Goal: Task Accomplishment & Management: Use online tool/utility

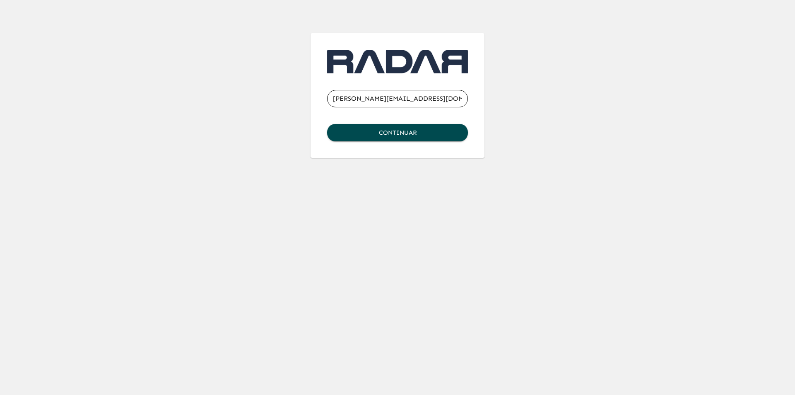
type input "[PERSON_NAME][EMAIL_ADDRESS][DOMAIN_NAME]"
click button "Continuar" at bounding box center [397, 132] width 141 height 17
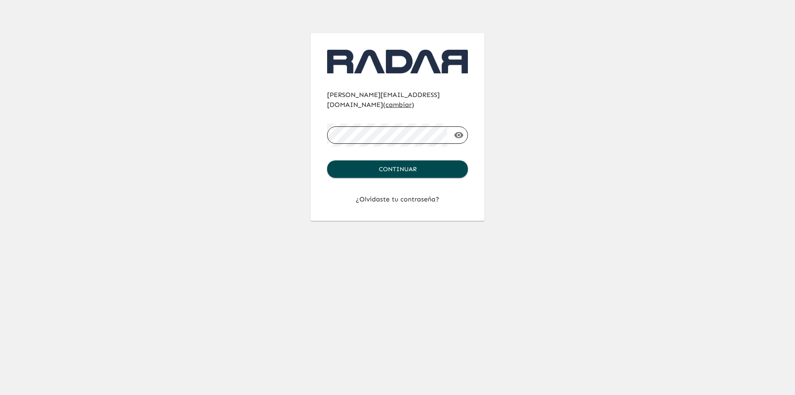
click at [327, 160] on button "Continuar" at bounding box center [397, 168] width 141 height 17
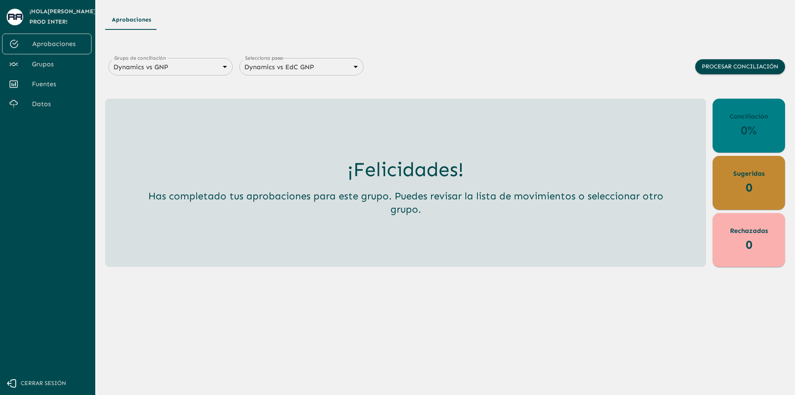
click at [67, 60] on span "Grupos" at bounding box center [58, 64] width 53 height 10
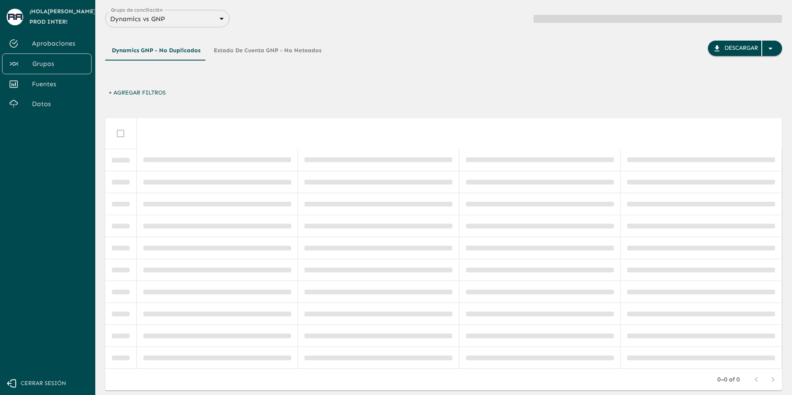
click at [197, 19] on body "Se están procesando los movimientos. Algunas acciones permanecerán deshabilitad…" at bounding box center [396, 197] width 792 height 395
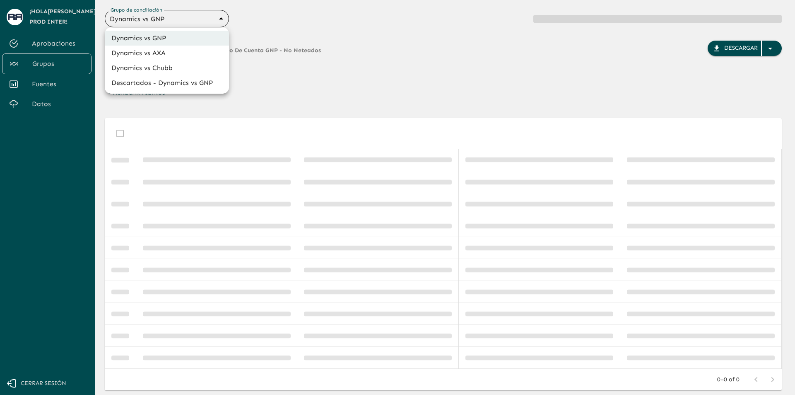
click at [184, 66] on li "Dynamics vs Chubb" at bounding box center [167, 67] width 124 height 15
type input "68a4fa31dcf0943ad4a1d1ca"
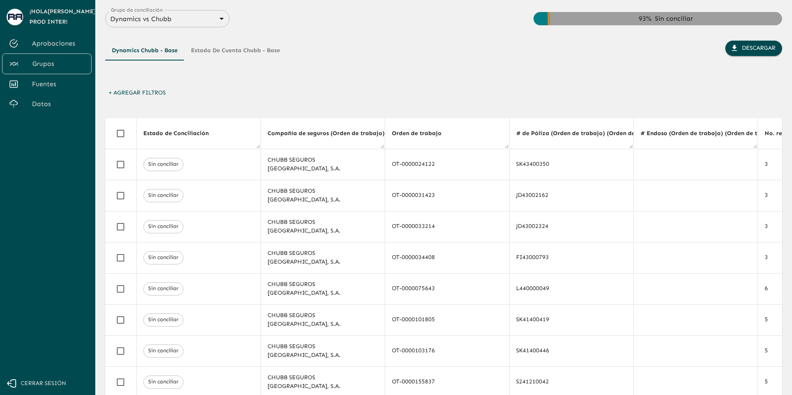
scroll to position [0, 1570]
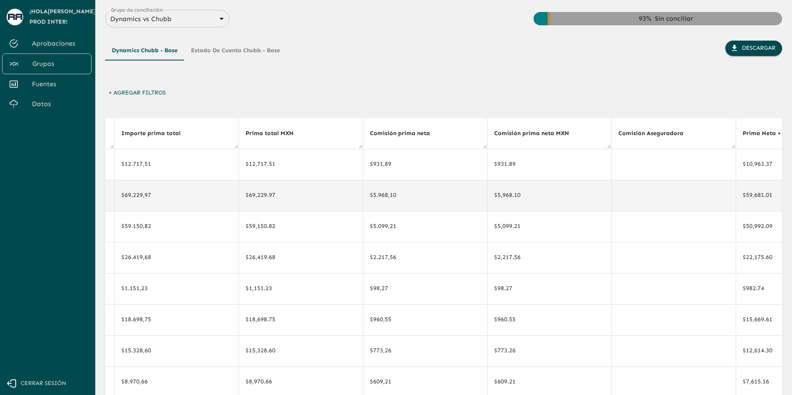
drag, startPoint x: 601, startPoint y: 205, endPoint x: 628, endPoint y: 202, distance: 27.0
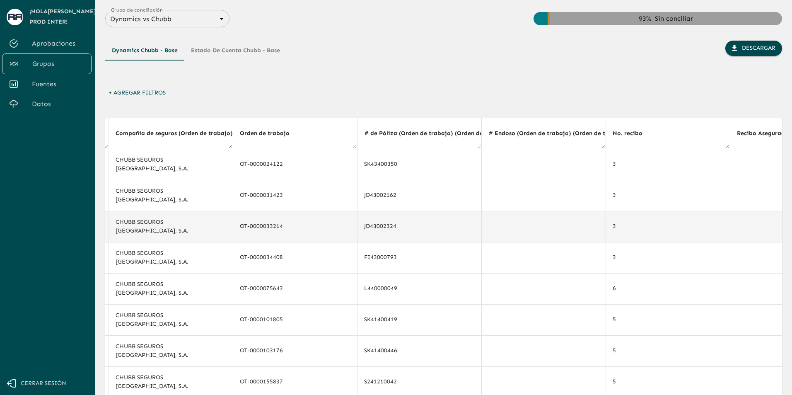
scroll to position [0, 0]
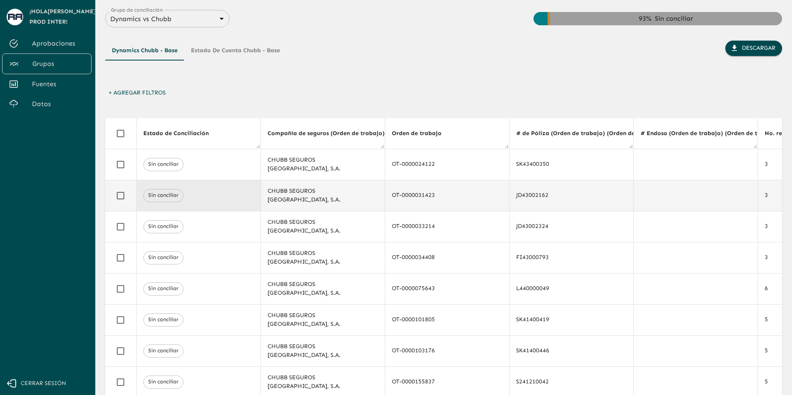
drag, startPoint x: 594, startPoint y: 207, endPoint x: 220, endPoint y: 205, distance: 373.5
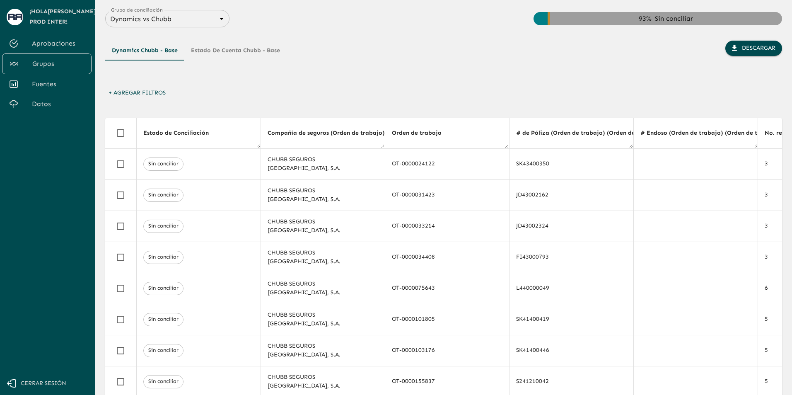
click at [160, 97] on button "+ Agregar Filtros" at bounding box center [137, 92] width 64 height 15
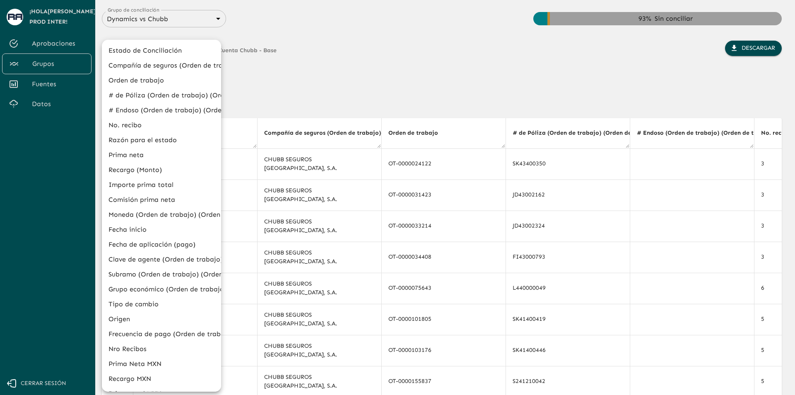
click at [376, 100] on div at bounding box center [397, 197] width 795 height 395
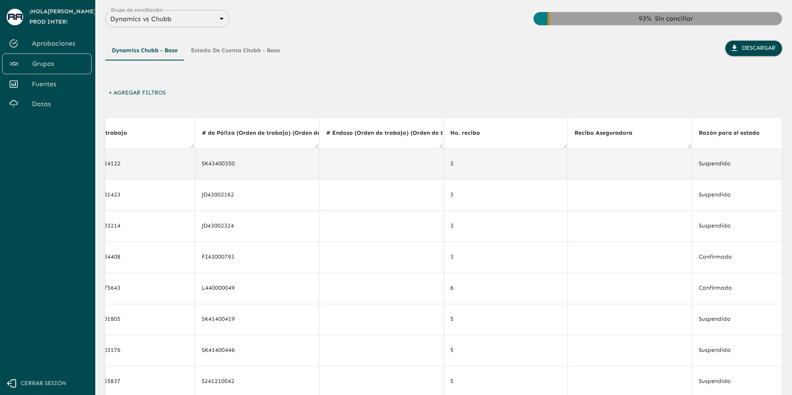
drag, startPoint x: 610, startPoint y: 180, endPoint x: 647, endPoint y: 178, distance: 37.4
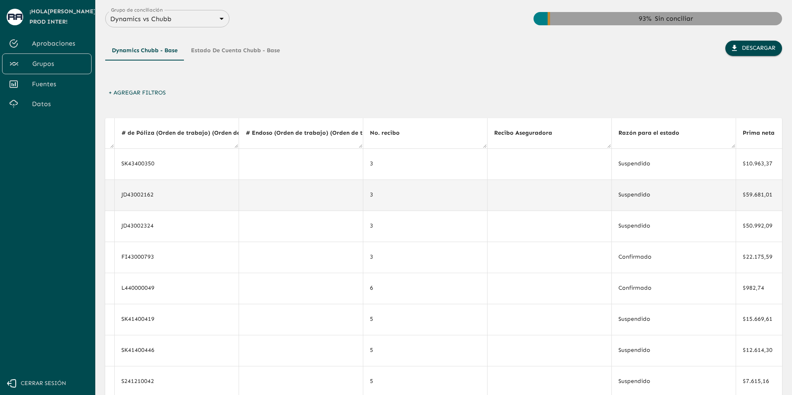
scroll to position [0, 459]
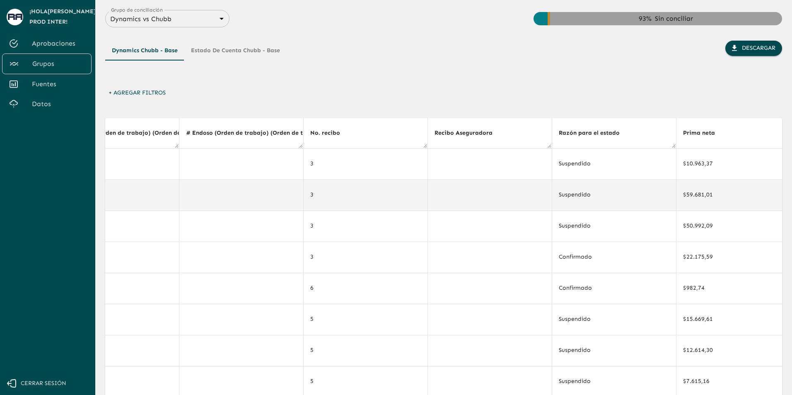
drag, startPoint x: 625, startPoint y: 181, endPoint x: 646, endPoint y: 181, distance: 21.1
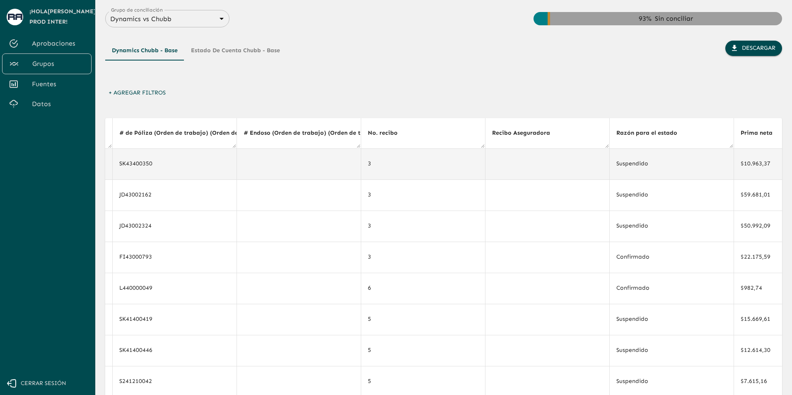
drag, startPoint x: 475, startPoint y: 180, endPoint x: 426, endPoint y: 178, distance: 49.7
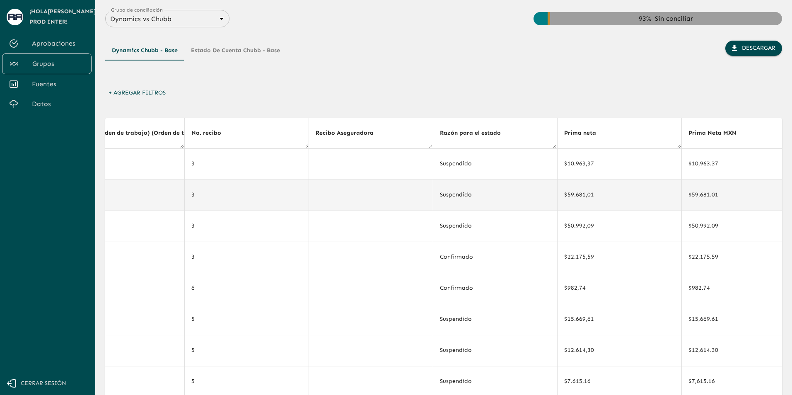
scroll to position [0, 710]
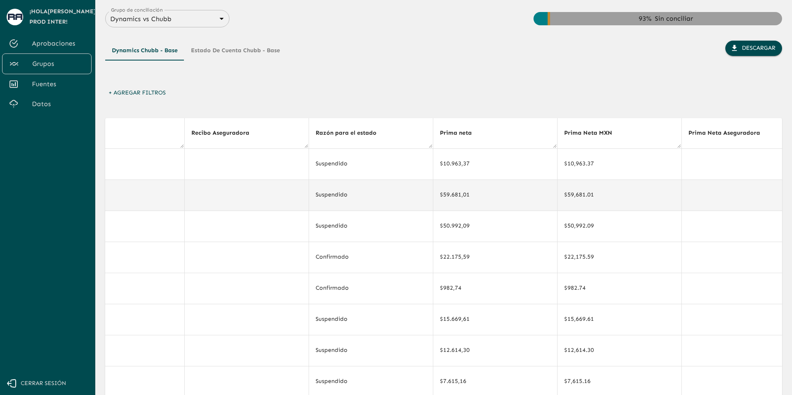
drag, startPoint x: 450, startPoint y: 180, endPoint x: 505, endPoint y: 181, distance: 55.1
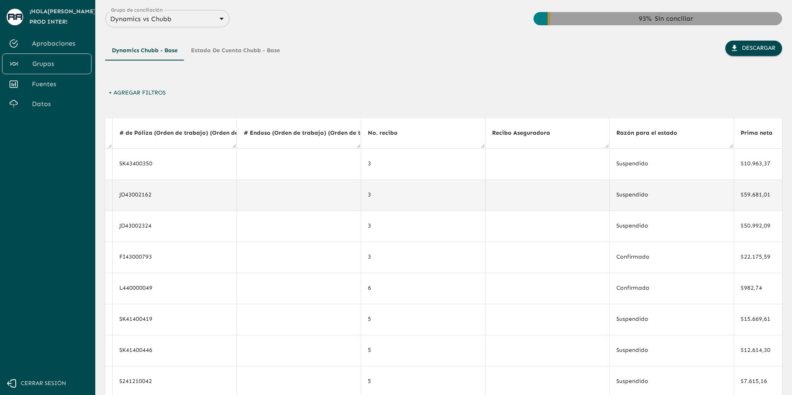
scroll to position [0, 210]
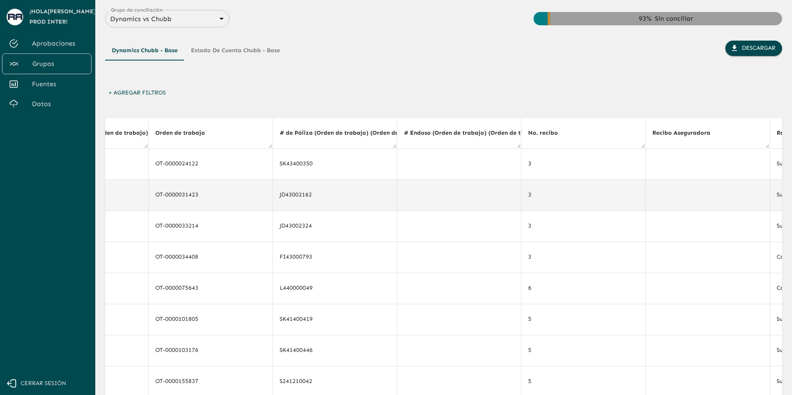
drag, startPoint x: 458, startPoint y: 183, endPoint x: 420, endPoint y: 181, distance: 37.7
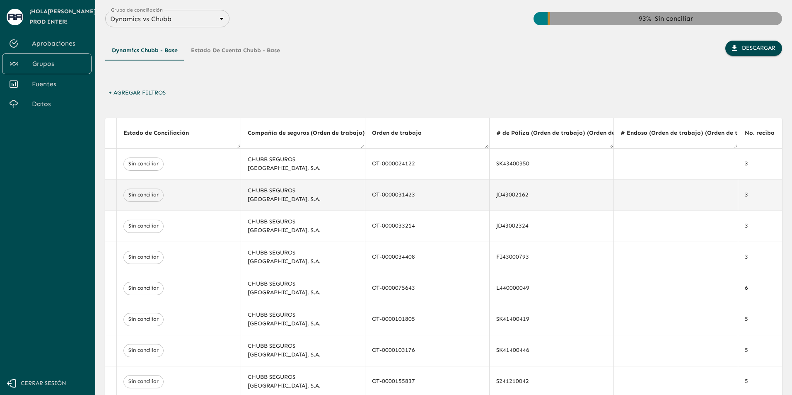
scroll to position [0, 0]
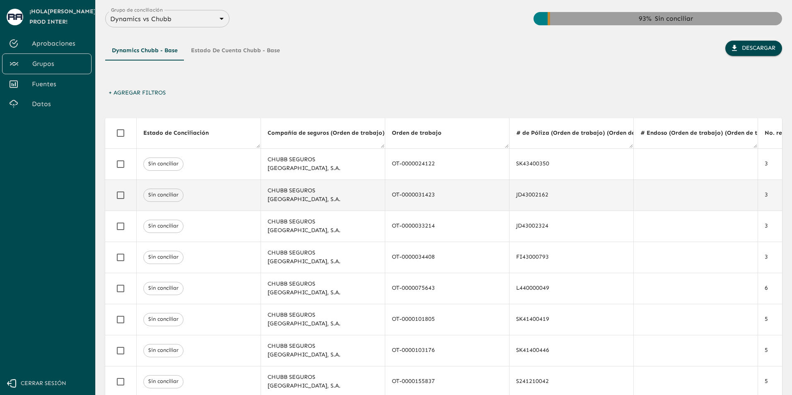
drag, startPoint x: 394, startPoint y: 181, endPoint x: 346, endPoint y: 183, distance: 47.7
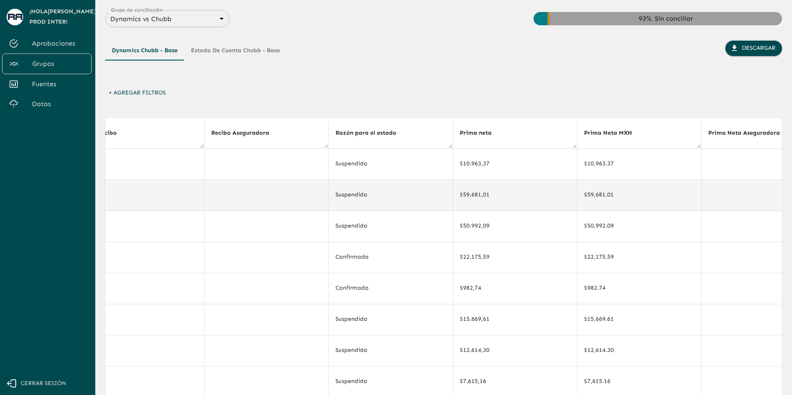
drag, startPoint x: 460, startPoint y: 190, endPoint x: 507, endPoint y: 192, distance: 47.2
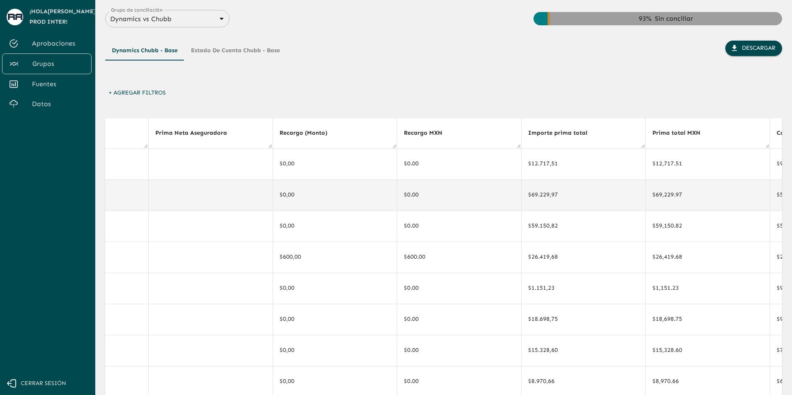
drag, startPoint x: 456, startPoint y: 188, endPoint x: 498, endPoint y: 188, distance: 41.8
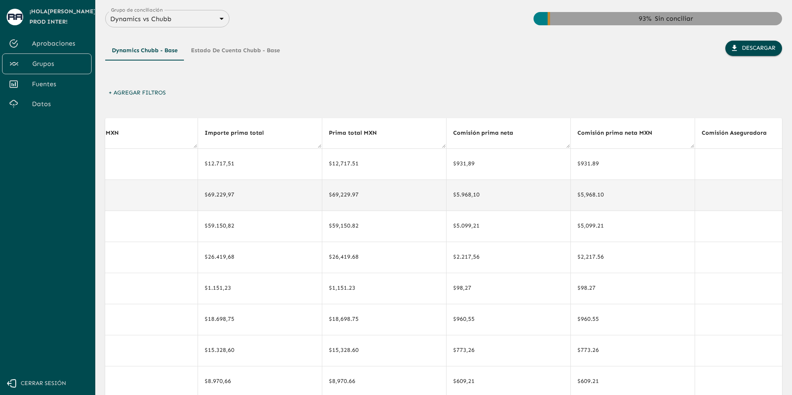
drag, startPoint x: 498, startPoint y: 188, endPoint x: 533, endPoint y: 187, distance: 34.8
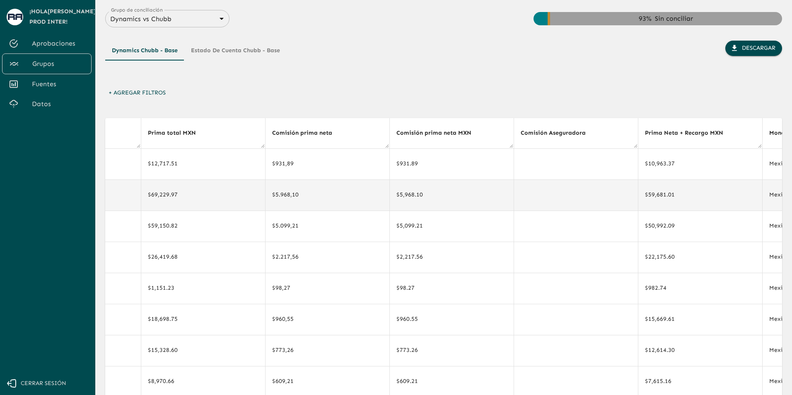
drag, startPoint x: 512, startPoint y: 186, endPoint x: 554, endPoint y: 184, distance: 41.4
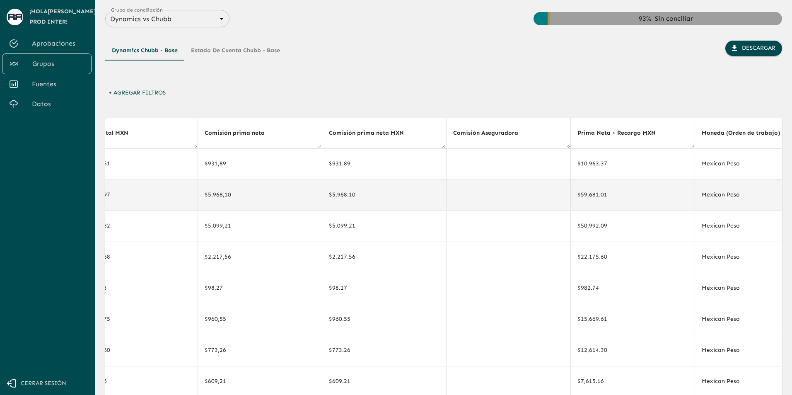
scroll to position [0, 1822]
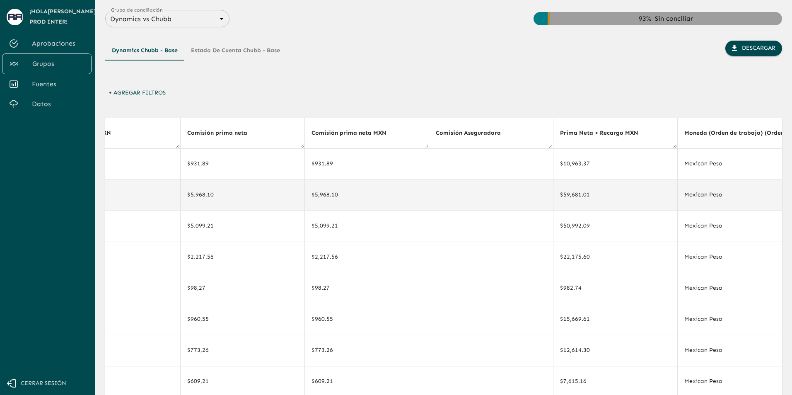
drag, startPoint x: 538, startPoint y: 185, endPoint x: 559, endPoint y: 187, distance: 20.9
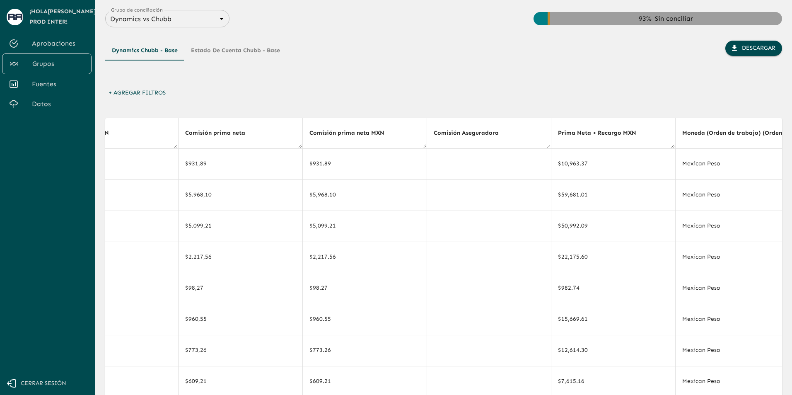
click at [220, 51] on button "Estado de Cuenta Chubb - Base" at bounding box center [235, 51] width 102 height 20
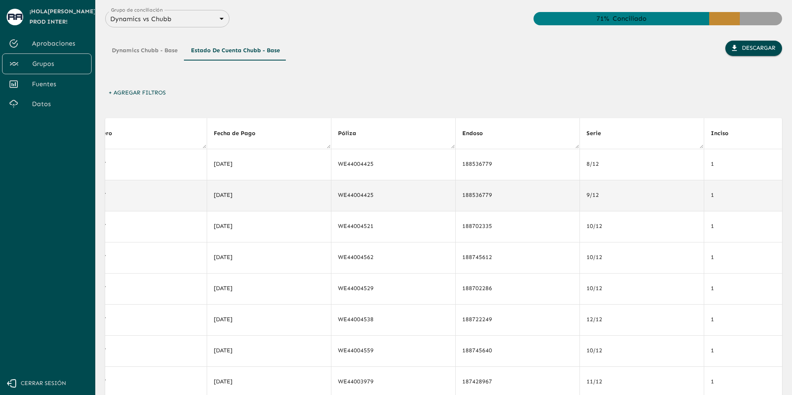
drag, startPoint x: 434, startPoint y: 189, endPoint x: 500, endPoint y: 188, distance: 66.7
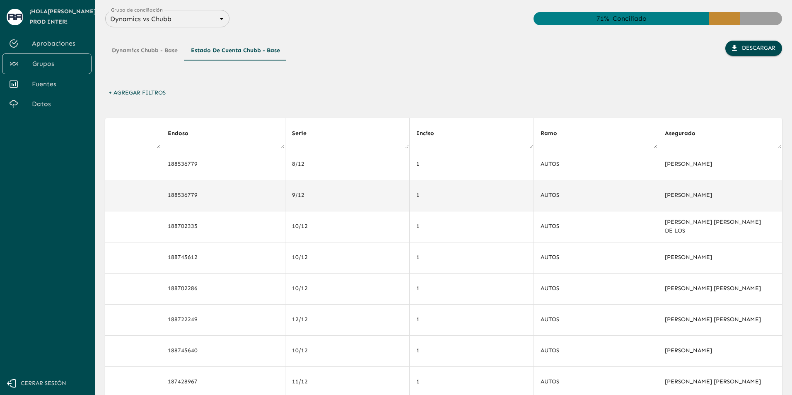
drag, startPoint x: 477, startPoint y: 188, endPoint x: 589, endPoint y: 191, distance: 111.4
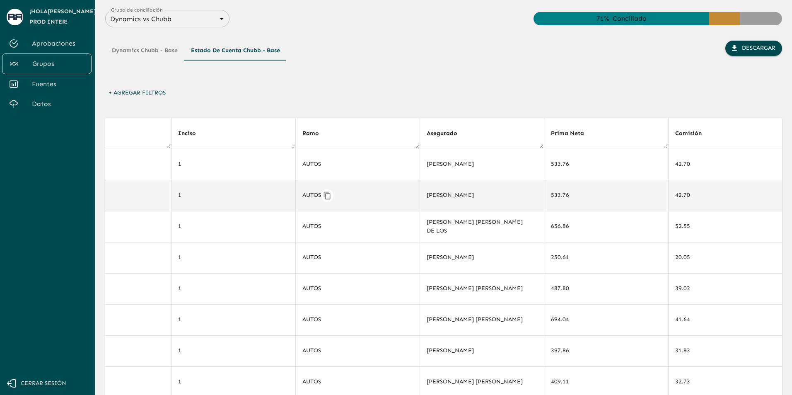
drag, startPoint x: 506, startPoint y: 200, endPoint x: 597, endPoint y: 198, distance: 91.1
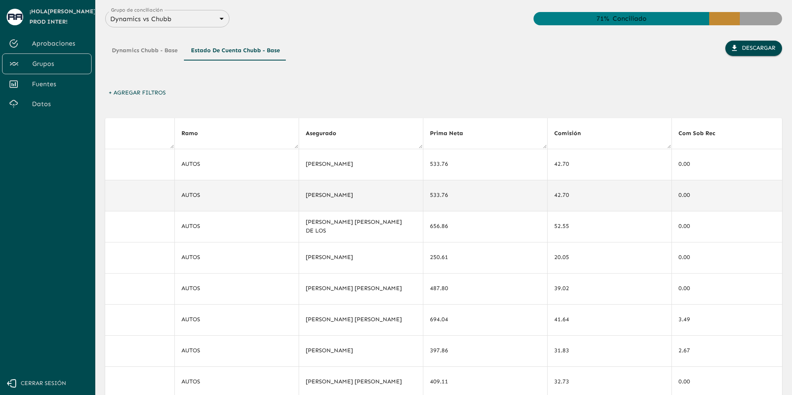
drag, startPoint x: 542, startPoint y: 202, endPoint x: 584, endPoint y: 200, distance: 42.7
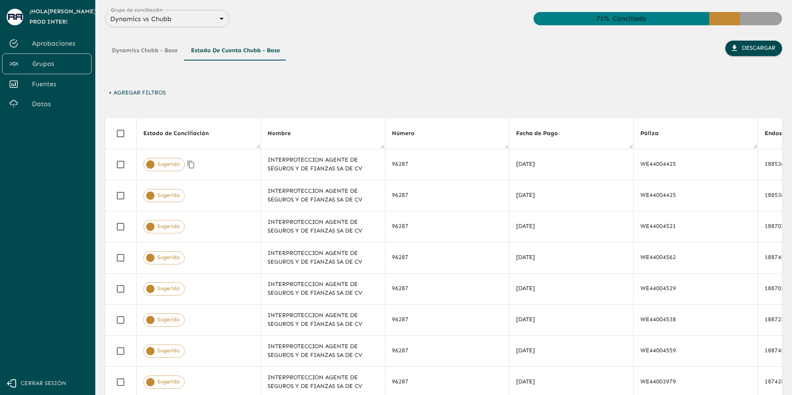
drag, startPoint x: 363, startPoint y: 167, endPoint x: 151, endPoint y: 121, distance: 216.7
click at [140, 48] on button "Dynamics Chubb - Base" at bounding box center [144, 51] width 79 height 20
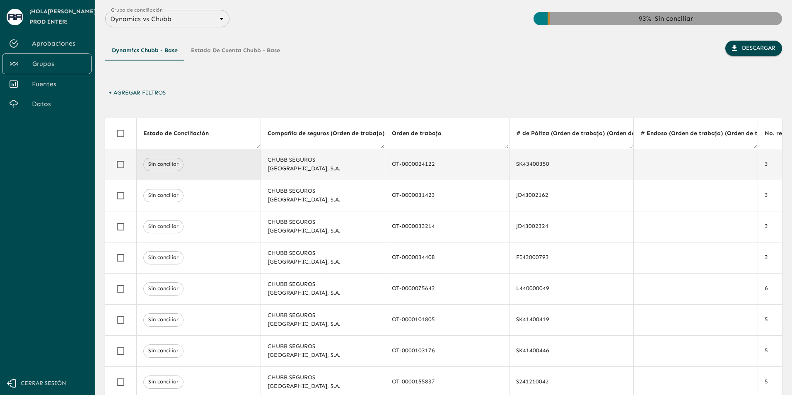
drag, startPoint x: 511, startPoint y: 195, endPoint x: 226, endPoint y: 179, distance: 286.1
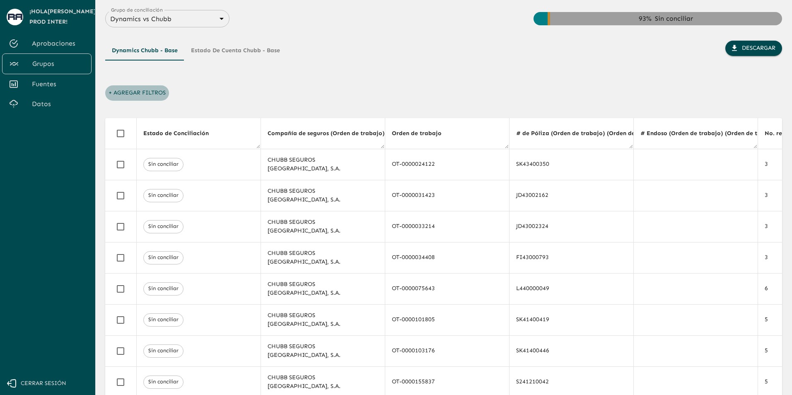
click at [143, 99] on button "+ Agregar Filtros" at bounding box center [137, 92] width 64 height 15
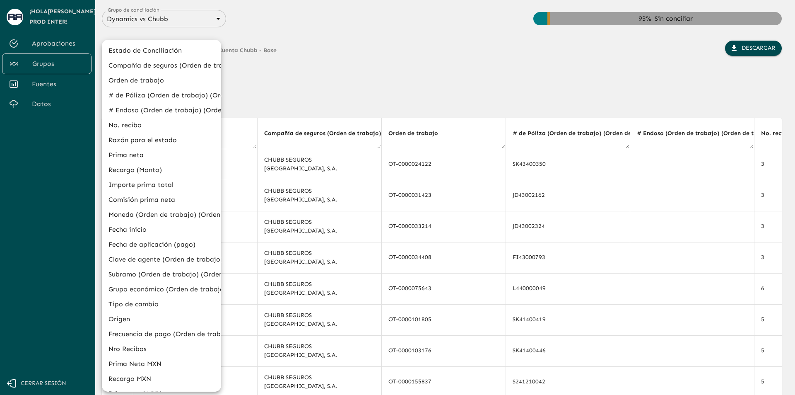
click at [164, 51] on li "Estado de Conciliación" at bounding box center [161, 50] width 119 height 15
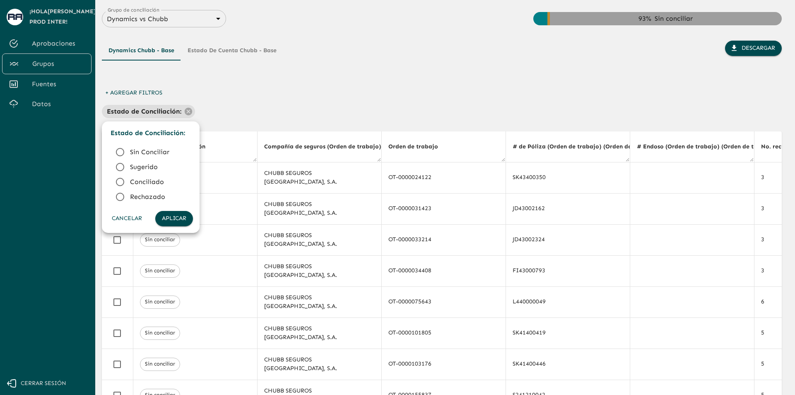
click at [148, 180] on span "Conciliado" at bounding box center [158, 182] width 56 height 10
click at [180, 219] on button "Aplicar" at bounding box center [174, 218] width 38 height 15
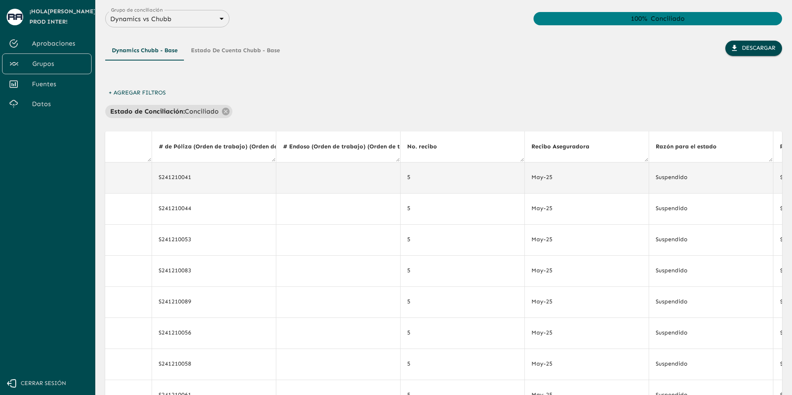
drag, startPoint x: 420, startPoint y: 180, endPoint x: 494, endPoint y: 182, distance: 73.8
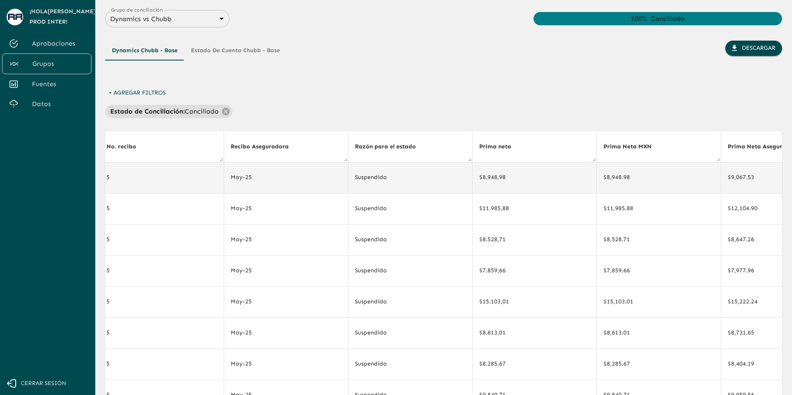
drag, startPoint x: 456, startPoint y: 192, endPoint x: 487, endPoint y: 189, distance: 31.6
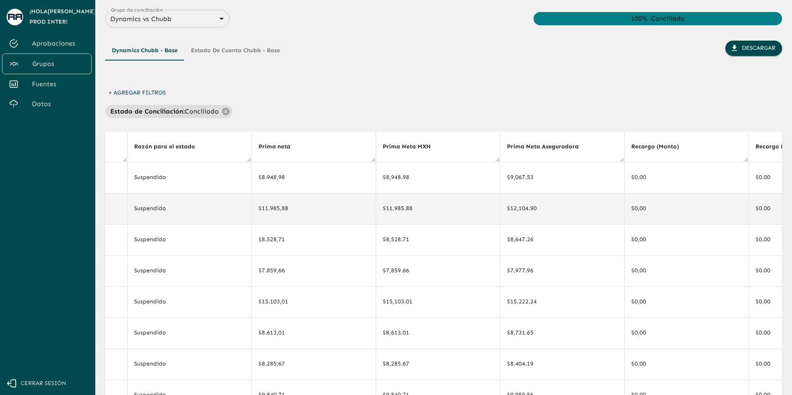
drag, startPoint x: 551, startPoint y: 198, endPoint x: 595, endPoint y: 199, distance: 44.3
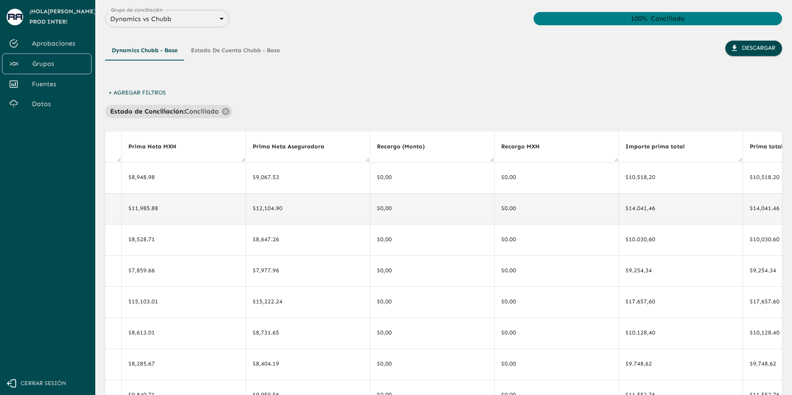
drag, startPoint x: 475, startPoint y: 193, endPoint x: 509, endPoint y: 193, distance: 33.5
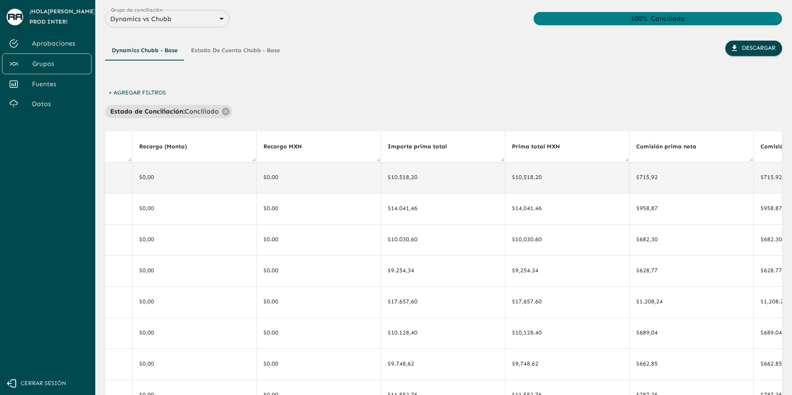
drag, startPoint x: 476, startPoint y: 191, endPoint x: 549, endPoint y: 190, distance: 72.5
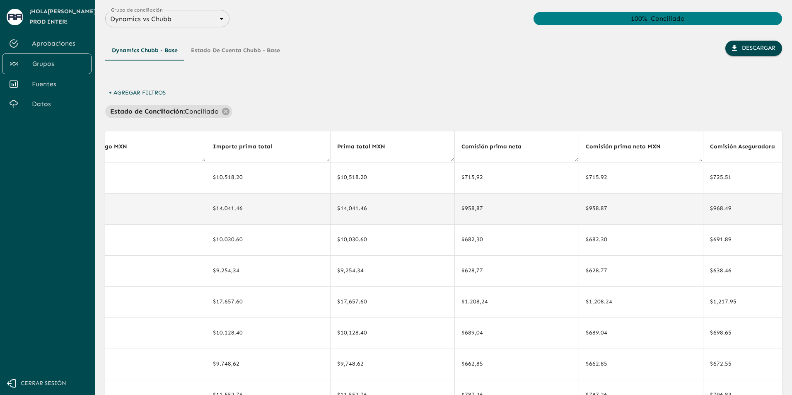
drag, startPoint x: 501, startPoint y: 194, endPoint x: 557, endPoint y: 194, distance: 55.9
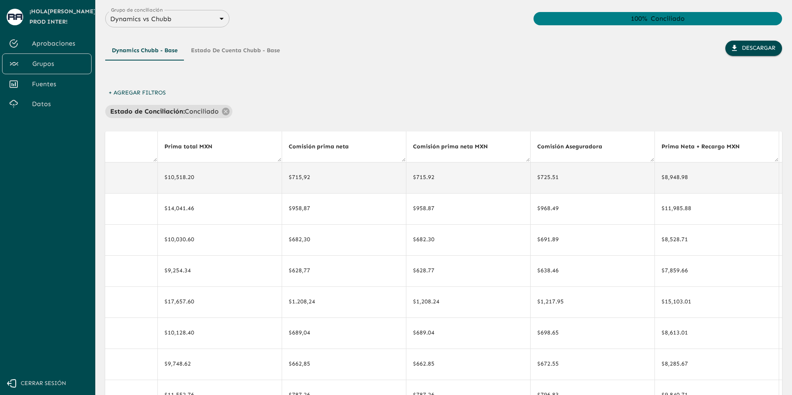
drag, startPoint x: 488, startPoint y: 191, endPoint x: 518, endPoint y: 192, distance: 30.2
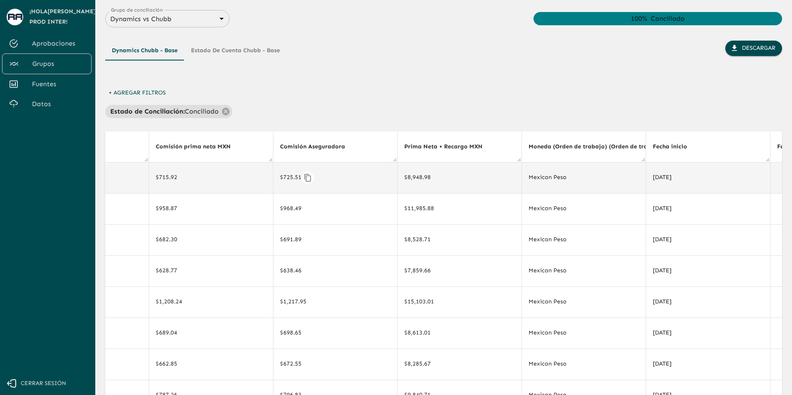
drag, startPoint x: 444, startPoint y: 179, endPoint x: 499, endPoint y: 181, distance: 55.9
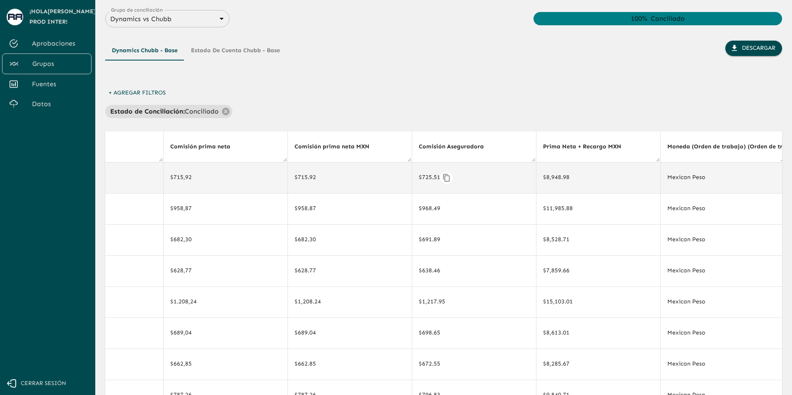
drag, startPoint x: 461, startPoint y: 180, endPoint x: 427, endPoint y: 179, distance: 34.8
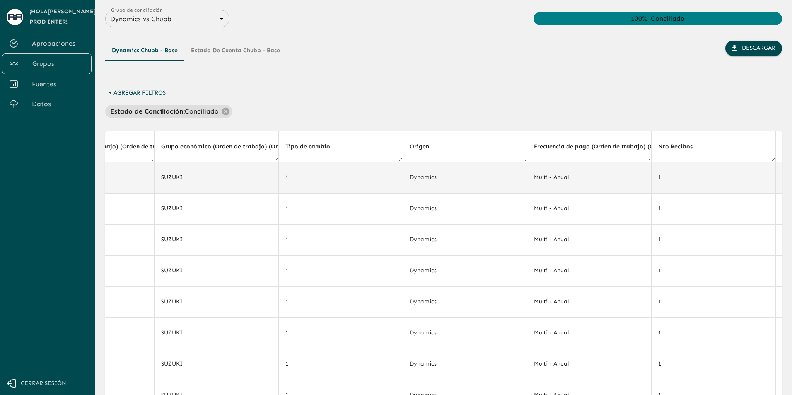
scroll to position [0, 4200]
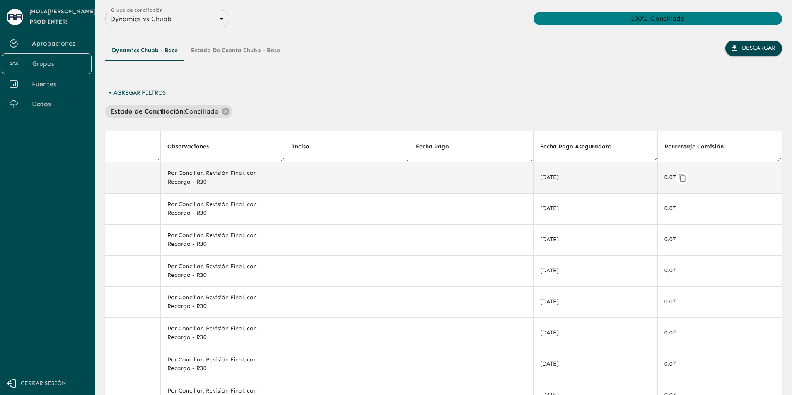
drag, startPoint x: 435, startPoint y: 181, endPoint x: 668, endPoint y: 177, distance: 233.2
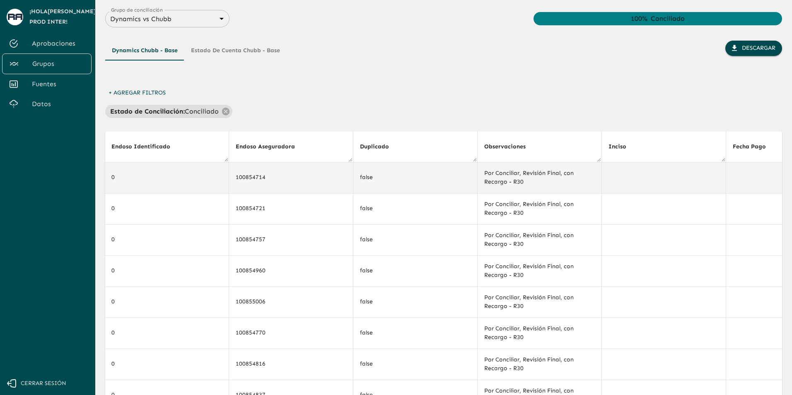
drag, startPoint x: 504, startPoint y: 183, endPoint x: 417, endPoint y: 185, distance: 87.4
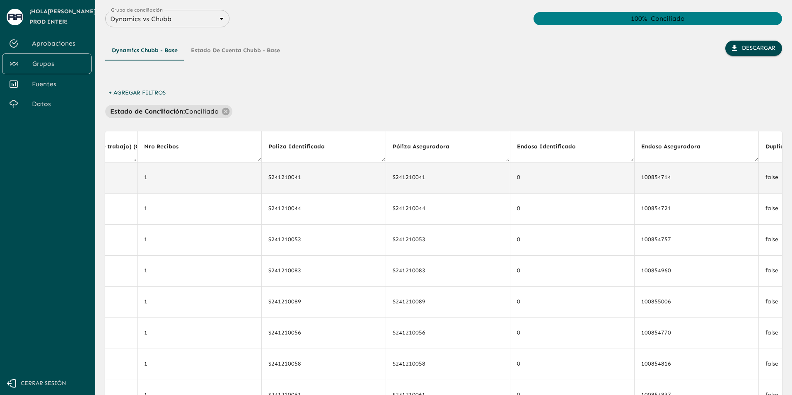
drag, startPoint x: 470, startPoint y: 187, endPoint x: 415, endPoint y: 188, distance: 55.5
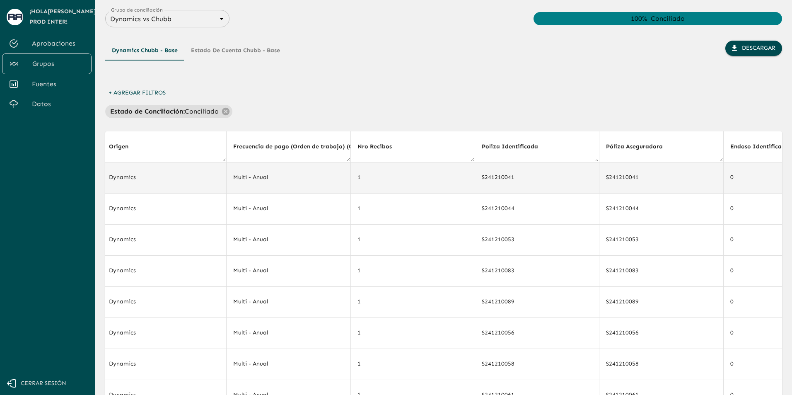
drag, startPoint x: 408, startPoint y: 189, endPoint x: 377, endPoint y: 192, distance: 31.2
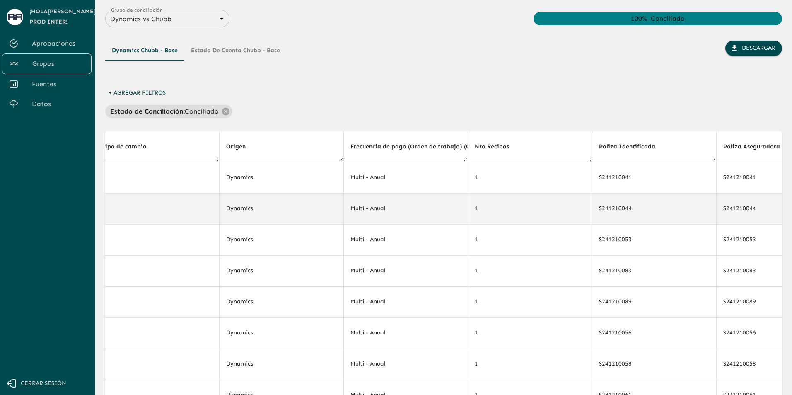
drag, startPoint x: 341, startPoint y: 194, endPoint x: 315, endPoint y: 194, distance: 26.1
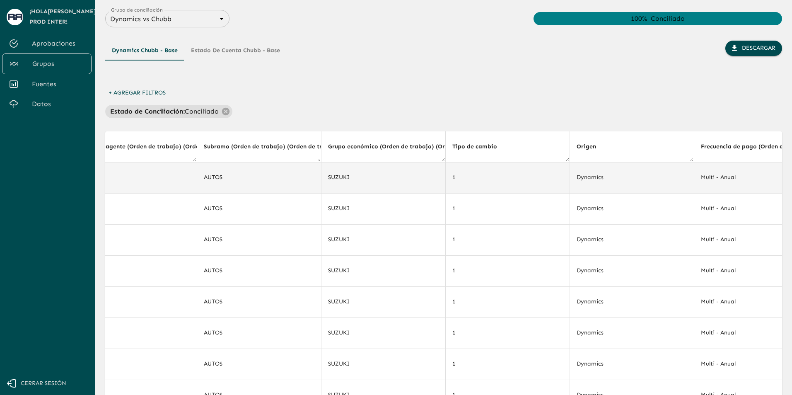
drag, startPoint x: 370, startPoint y: 189, endPoint x: 315, endPoint y: 191, distance: 55.1
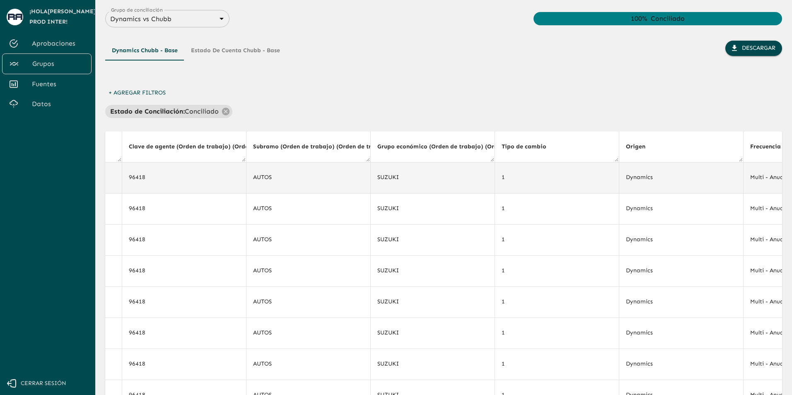
drag, startPoint x: 350, startPoint y: 188, endPoint x: 306, endPoint y: 190, distance: 43.5
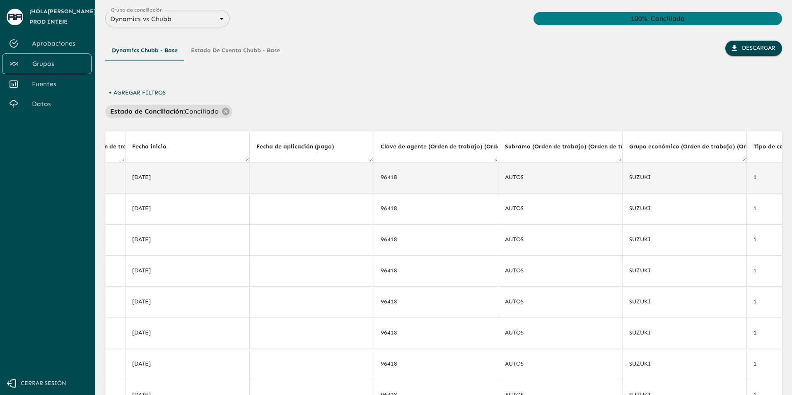
drag, startPoint x: 306, startPoint y: 190, endPoint x: 227, endPoint y: 192, distance: 79.5
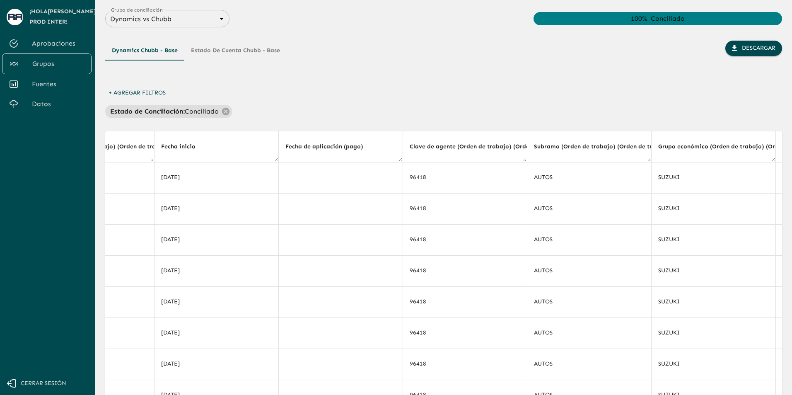
click at [423, 97] on div "+ Agregar Filtros Estado de Conciliación : Conciliado" at bounding box center [443, 101] width 677 height 33
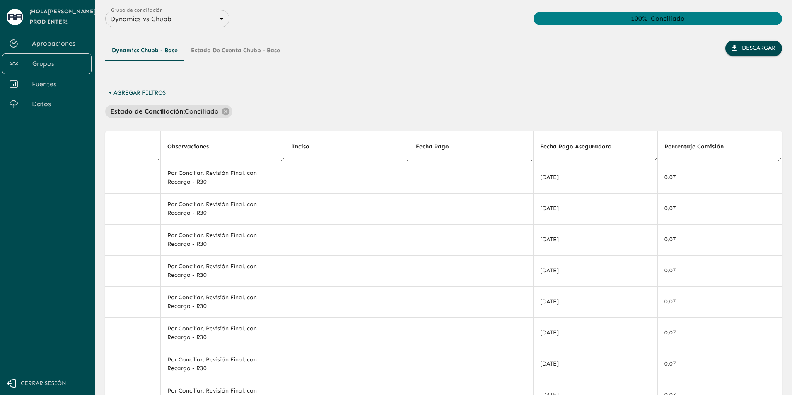
scroll to position [0, 2813]
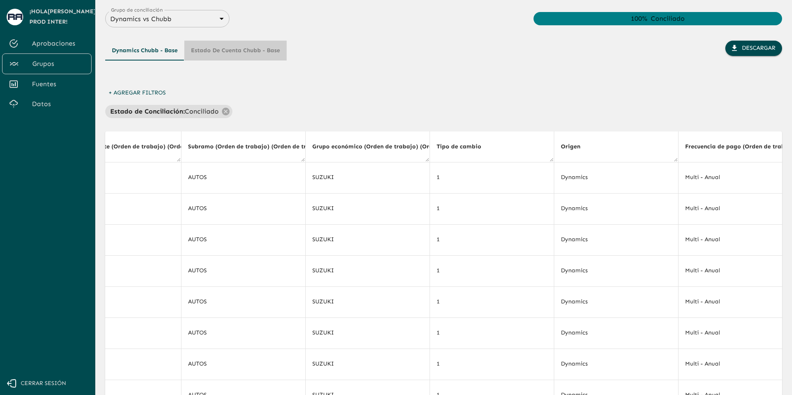
click at [255, 57] on button "Estado de Cuenta Chubb - Base" at bounding box center [235, 51] width 102 height 20
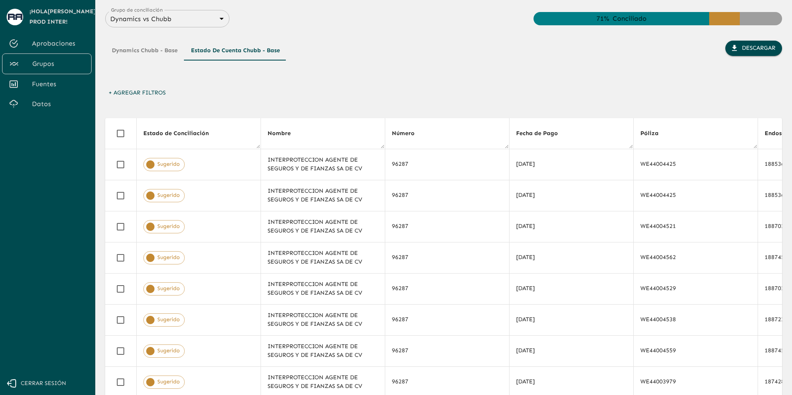
scroll to position [0, 1819]
